Goal: Find specific page/section: Find specific page/section

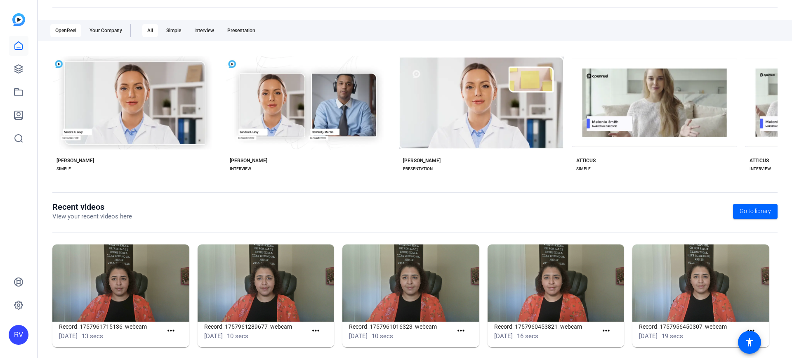
scroll to position [130, 0]
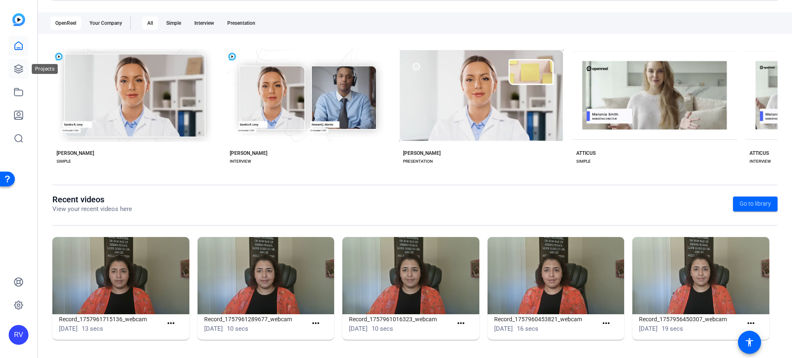
click at [21, 69] on icon at bounding box center [19, 69] width 10 height 10
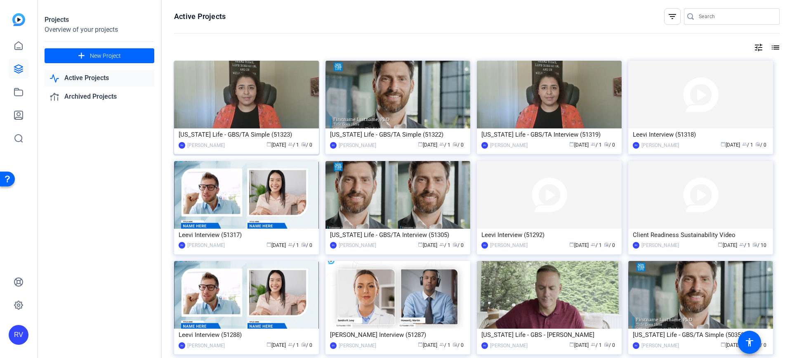
click at [231, 90] on img at bounding box center [246, 95] width 145 height 68
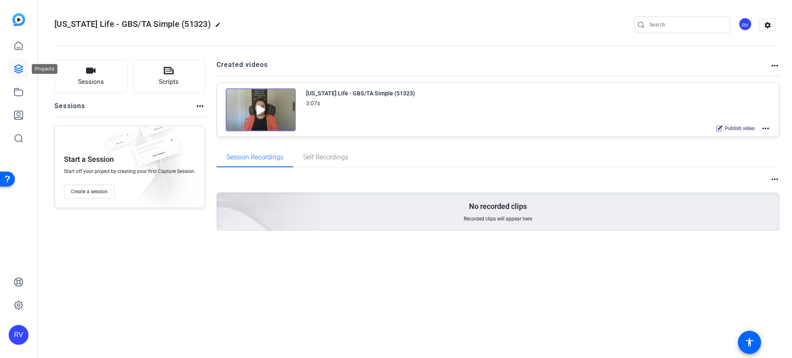
click at [17, 68] on icon at bounding box center [18, 69] width 8 height 8
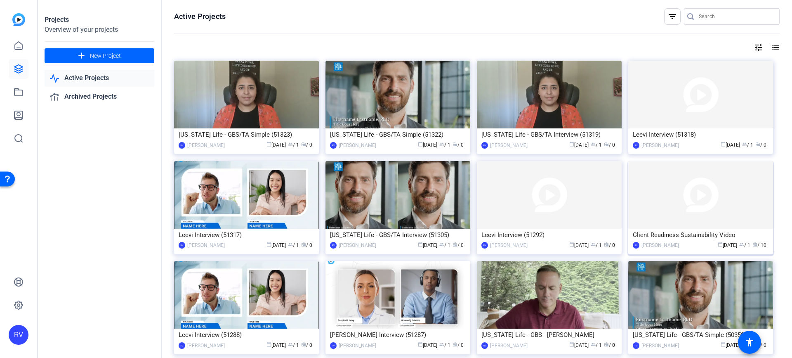
click at [680, 206] on img at bounding box center [700, 195] width 145 height 68
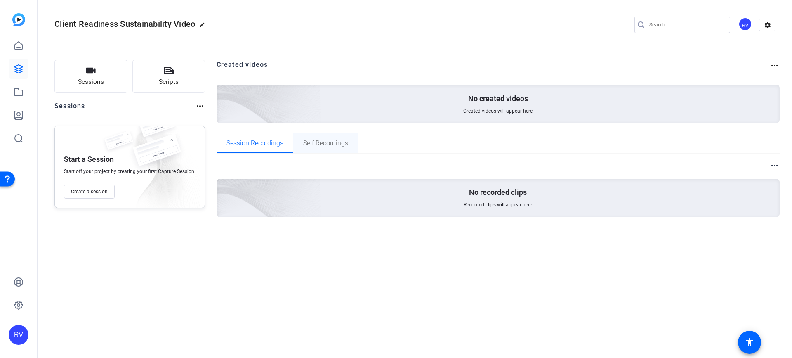
click at [318, 148] on span "Self Recordings" at bounding box center [325, 143] width 45 height 20
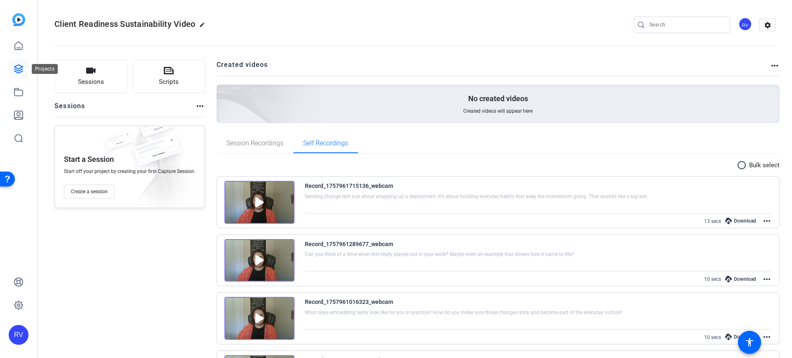
click at [20, 66] on icon at bounding box center [19, 69] width 10 height 10
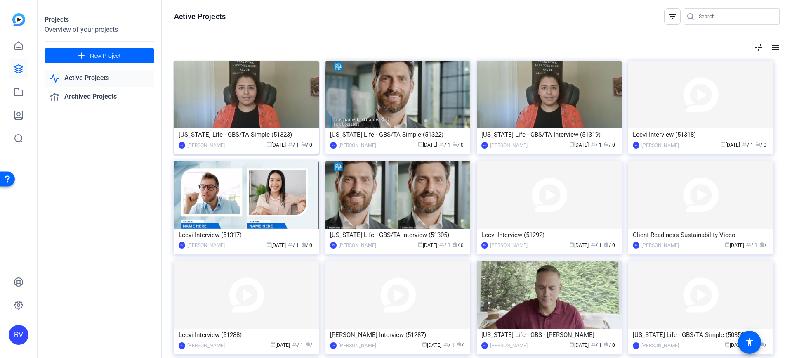
click at [257, 104] on img at bounding box center [246, 95] width 145 height 68
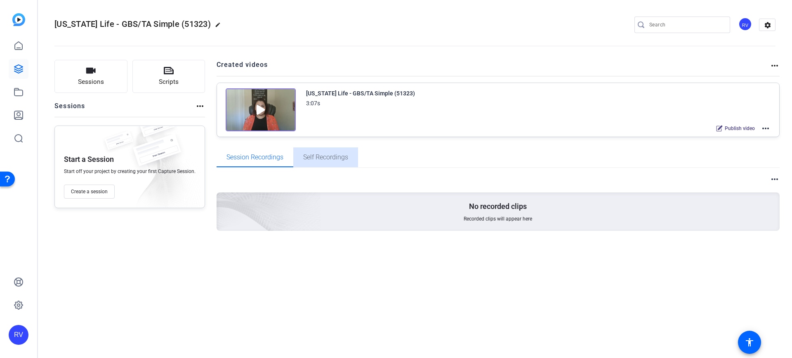
click at [313, 158] on span "Self Recordings" at bounding box center [325, 157] width 45 height 7
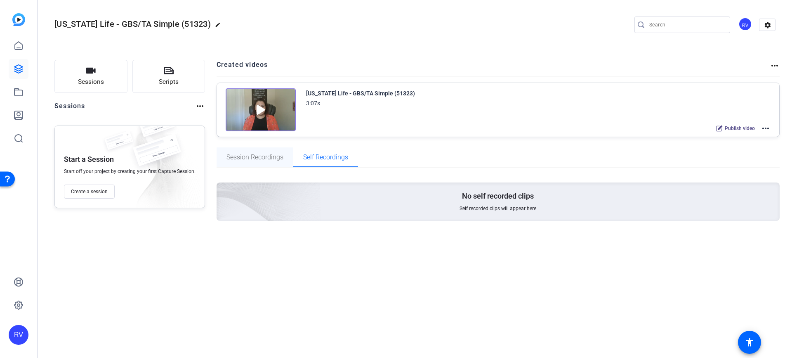
click at [271, 156] on span "Session Recordings" at bounding box center [254, 157] width 57 height 7
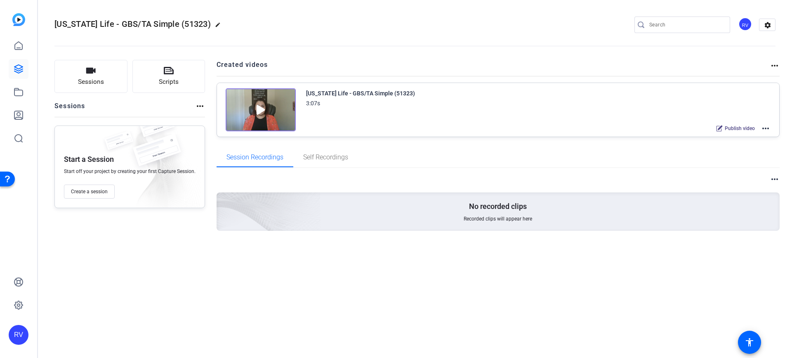
click at [768, 131] on mat-icon "more_horiz" at bounding box center [766, 128] width 10 height 10
click at [745, 139] on span "Edit in Creator" at bounding box center [735, 138] width 57 height 10
